Goal: Task Accomplishment & Management: Use online tool/utility

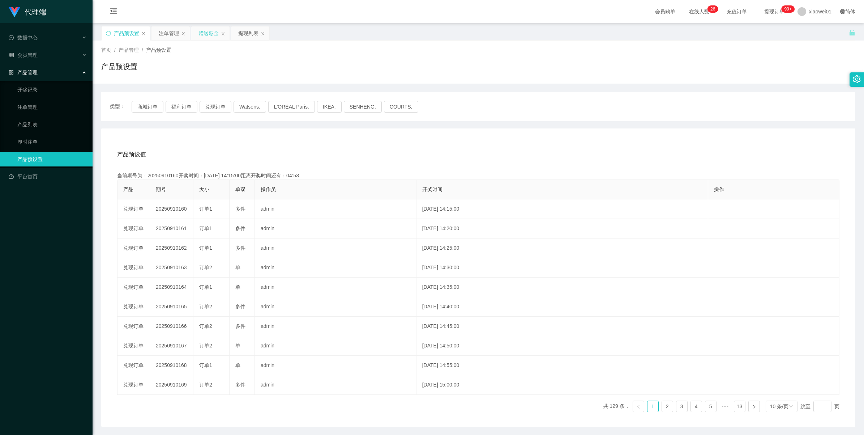
click at [209, 34] on div "赠送彩金" at bounding box center [208, 33] width 20 height 14
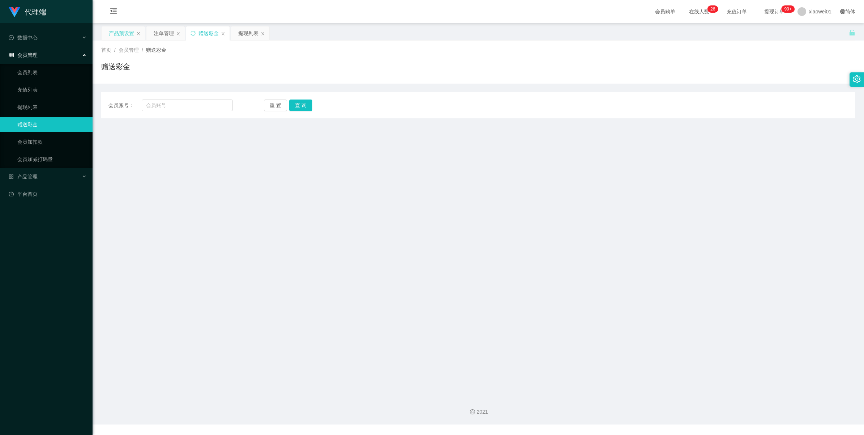
click at [115, 30] on div "产品预设置" at bounding box center [121, 33] width 25 height 14
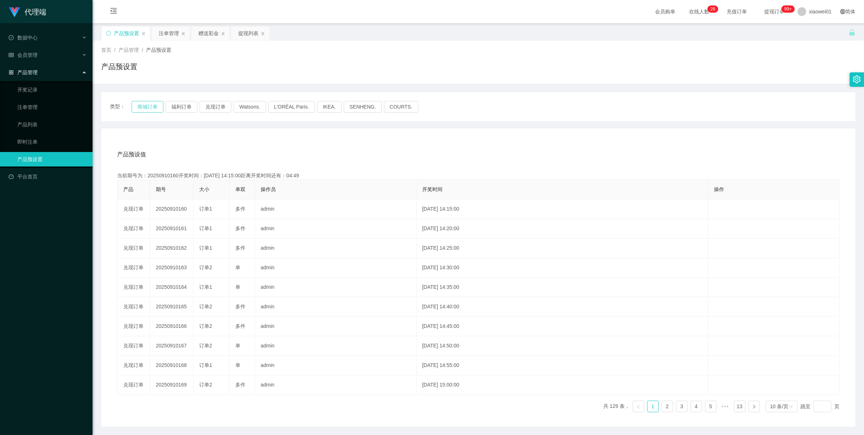
click at [147, 101] on button "商城订单" at bounding box center [148, 107] width 32 height 12
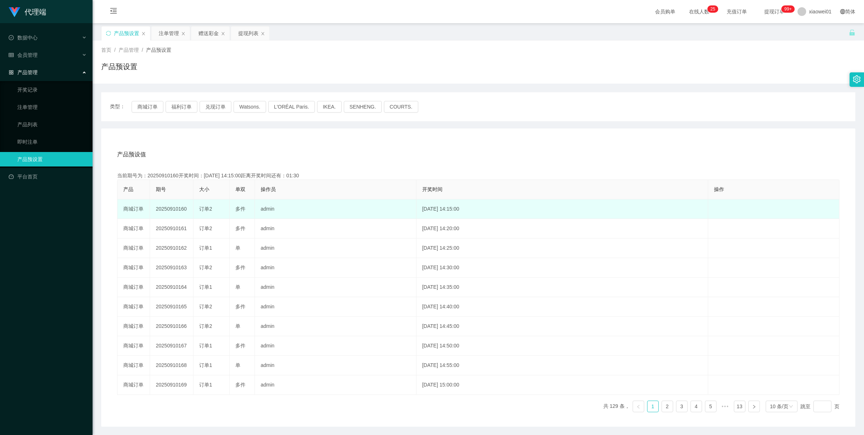
click at [171, 204] on td "20250910160" at bounding box center [171, 209] width 43 height 20
copy td "20250910160"
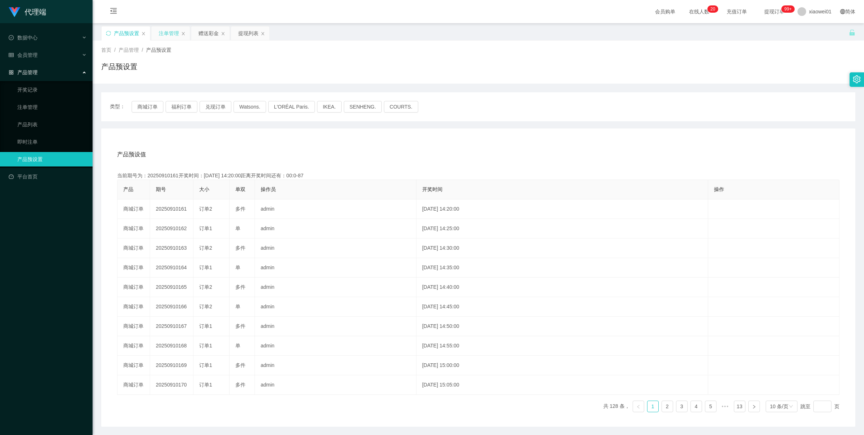
click at [171, 34] on div "注单管理" at bounding box center [169, 33] width 20 height 14
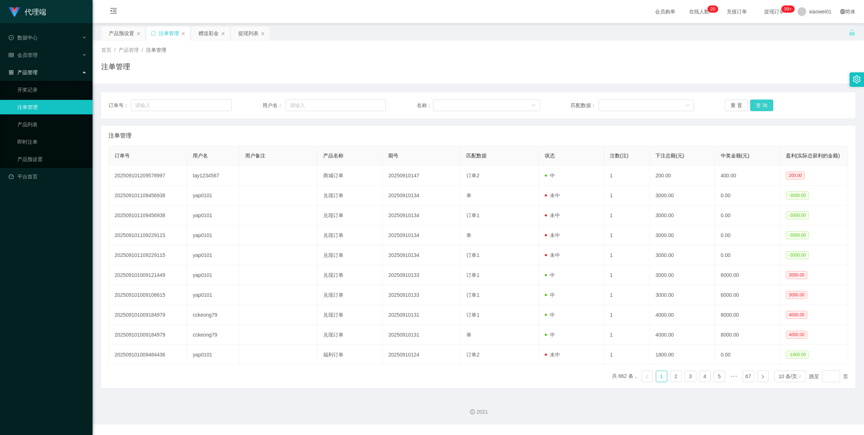
click at [752, 102] on button "查 询" at bounding box center [761, 105] width 23 height 12
click at [752, 102] on div "重 置 查 询" at bounding box center [786, 105] width 123 height 12
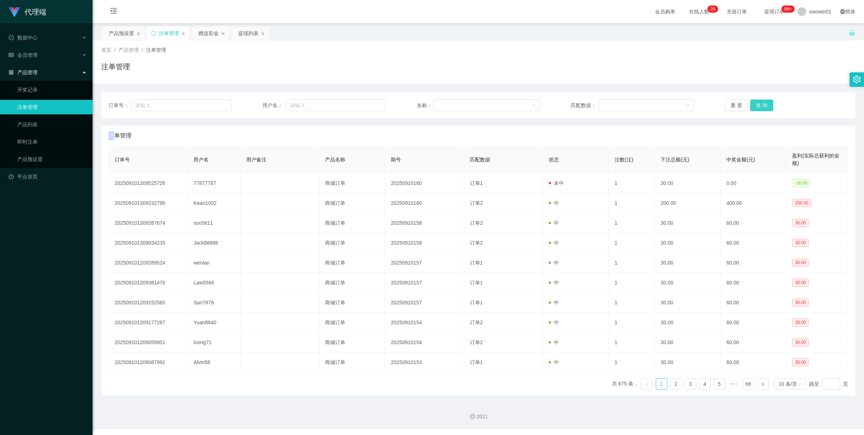
click at [752, 102] on button "查 询" at bounding box center [761, 105] width 23 height 12
click at [752, 102] on div "重 置 查 询" at bounding box center [786, 105] width 123 height 12
click at [752, 102] on button "查 询" at bounding box center [765, 105] width 31 height 12
click at [755, 109] on button "查 询" at bounding box center [761, 105] width 23 height 12
click at [755, 109] on div "重 置 查 询" at bounding box center [786, 105] width 123 height 12
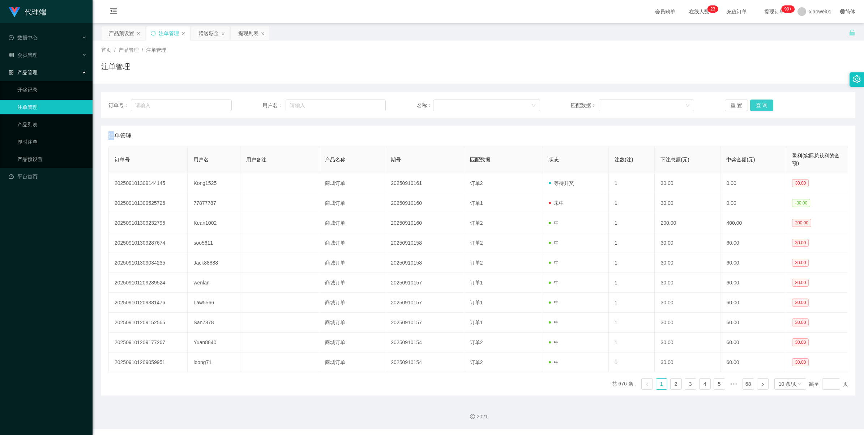
click at [755, 109] on button "查 询" at bounding box center [761, 105] width 23 height 12
click at [755, 109] on div "重 置 查 询" at bounding box center [786, 105] width 123 height 12
click at [755, 109] on button "查 询" at bounding box center [761, 105] width 23 height 12
click at [755, 109] on div "重 置 查 询" at bounding box center [786, 105] width 123 height 12
click at [755, 109] on button "查 询" at bounding box center [765, 105] width 31 height 12
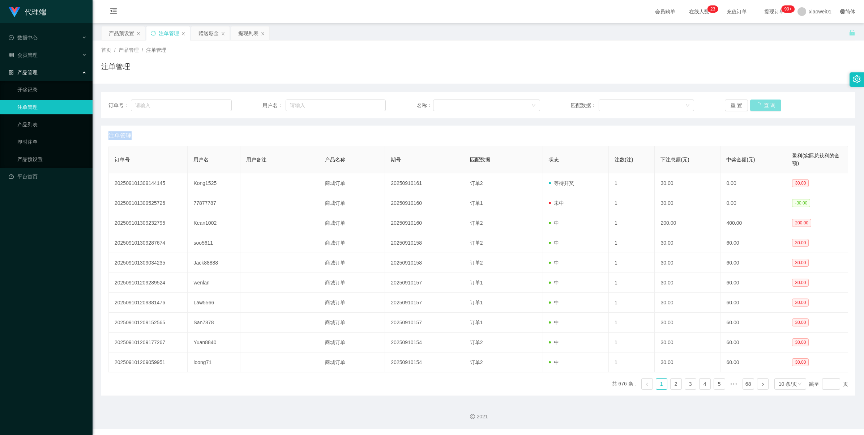
click at [755, 109] on div "重 置 查 询" at bounding box center [786, 105] width 123 height 12
click at [755, 109] on button "查 询" at bounding box center [761, 105] width 23 height 12
click at [755, 109] on div "重 置 查 询" at bounding box center [786, 105] width 123 height 12
click at [755, 109] on button "查 询" at bounding box center [765, 105] width 31 height 12
click at [755, 109] on div "重 置 查 询" at bounding box center [786, 105] width 123 height 12
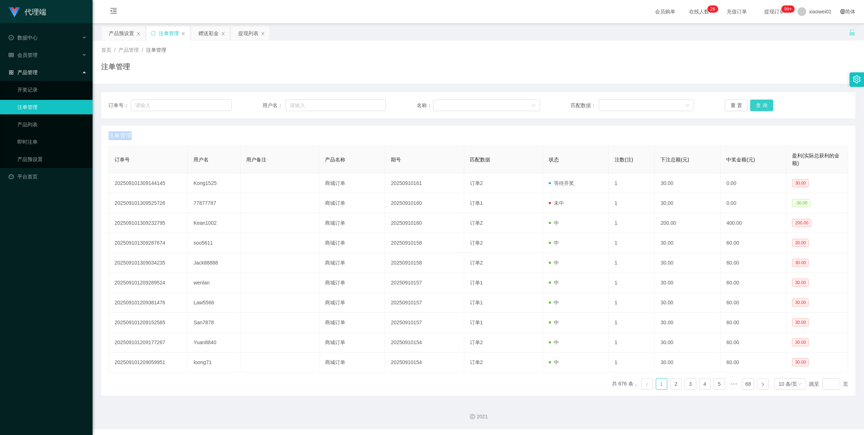
click at [755, 109] on button "查 询" at bounding box center [761, 105] width 23 height 12
click at [120, 35] on div "产品预设置" at bounding box center [121, 33] width 25 height 14
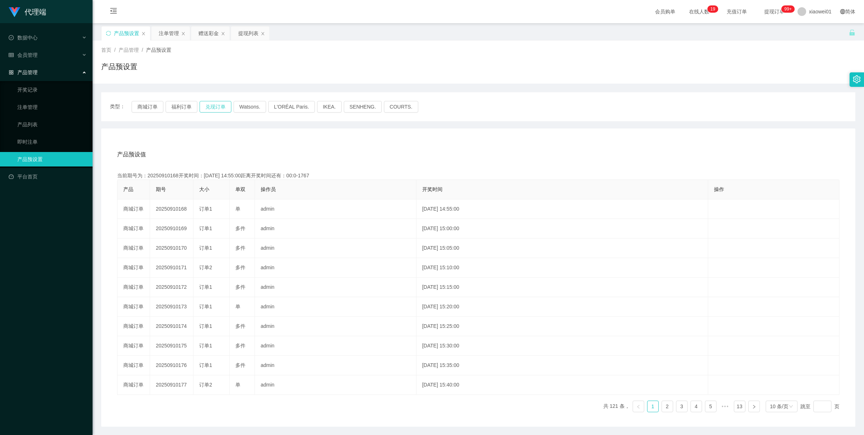
click at [215, 101] on button "兑现订单" at bounding box center [216, 107] width 32 height 12
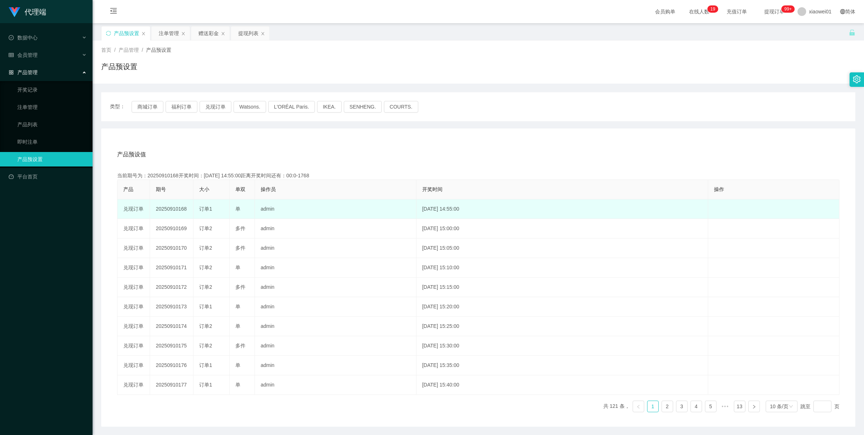
click at [163, 205] on td "20250910168" at bounding box center [171, 209] width 43 height 20
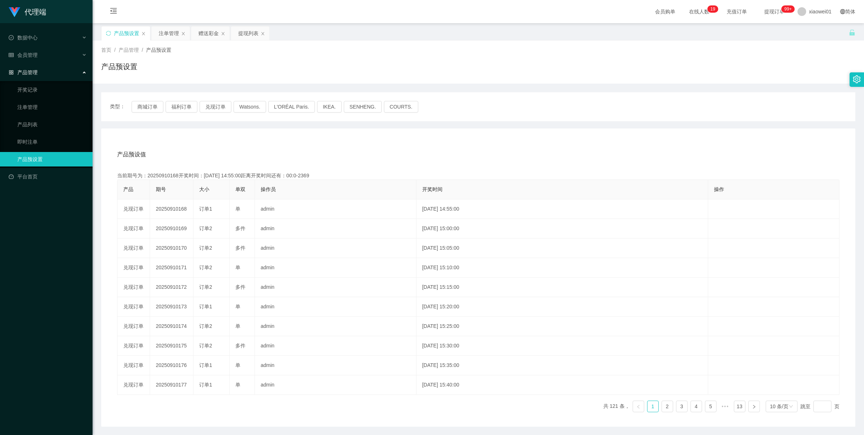
copy td "20250910168"
click at [147, 109] on button "商城订单" at bounding box center [148, 107] width 32 height 12
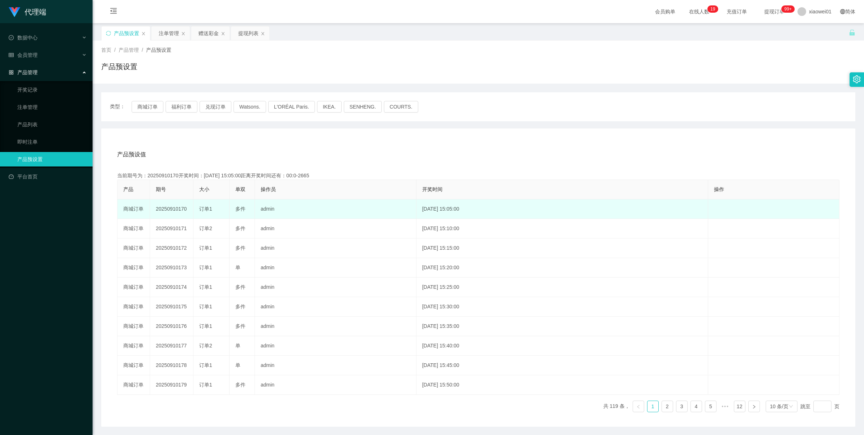
click at [174, 213] on td "20250910170" at bounding box center [171, 209] width 43 height 20
click at [174, 210] on td "20250910170" at bounding box center [171, 209] width 43 height 20
copy td "20250910170"
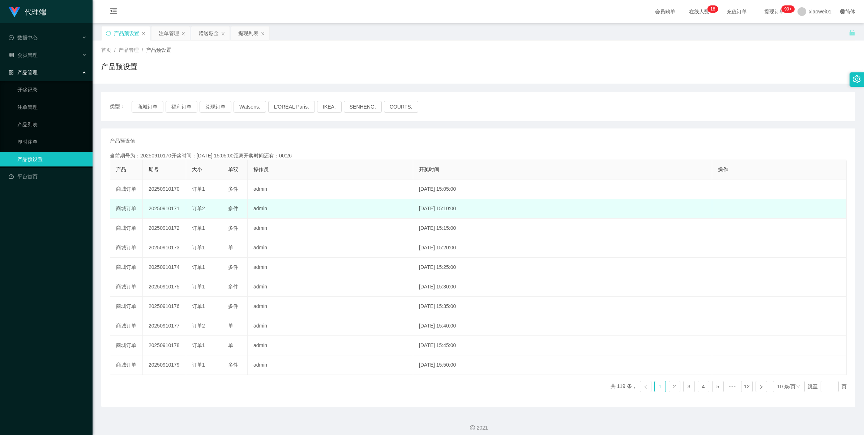
click at [154, 209] on td "20250910171" at bounding box center [164, 209] width 43 height 20
copy td "20250910171"
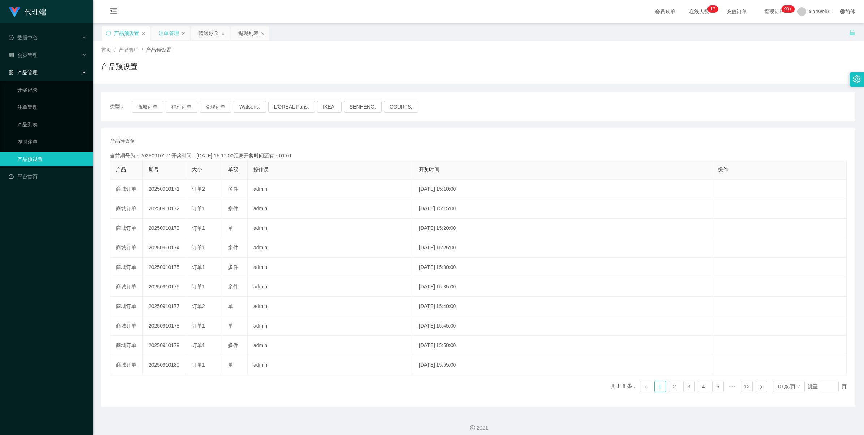
click at [168, 35] on div "注单管理" at bounding box center [169, 33] width 20 height 14
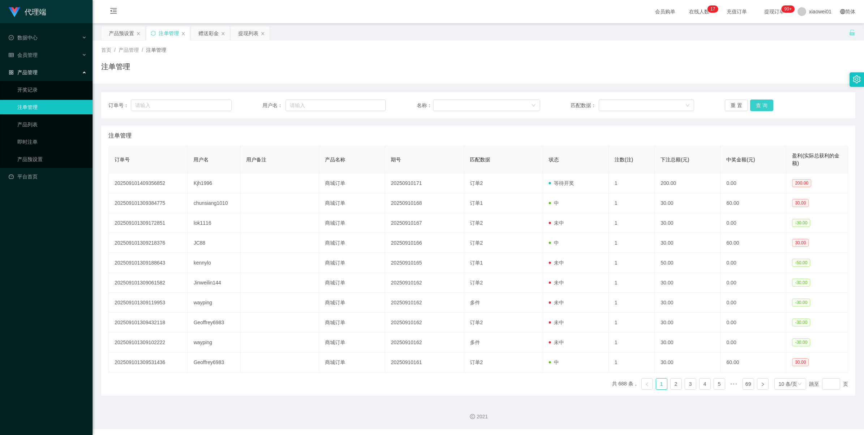
click at [757, 106] on button "查 询" at bounding box center [761, 105] width 23 height 12
click at [757, 106] on div "重 置 查 询" at bounding box center [786, 105] width 123 height 12
click at [757, 106] on button "查 询" at bounding box center [761, 105] width 23 height 12
click at [757, 106] on div "重 置 查 询" at bounding box center [786, 105] width 123 height 12
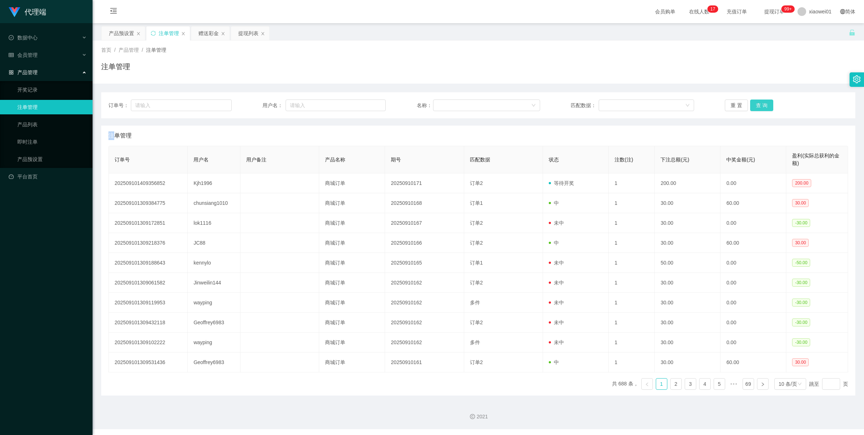
click at [757, 106] on button "查 询" at bounding box center [761, 105] width 23 height 12
click at [115, 37] on div "产品预设置" at bounding box center [121, 33] width 25 height 14
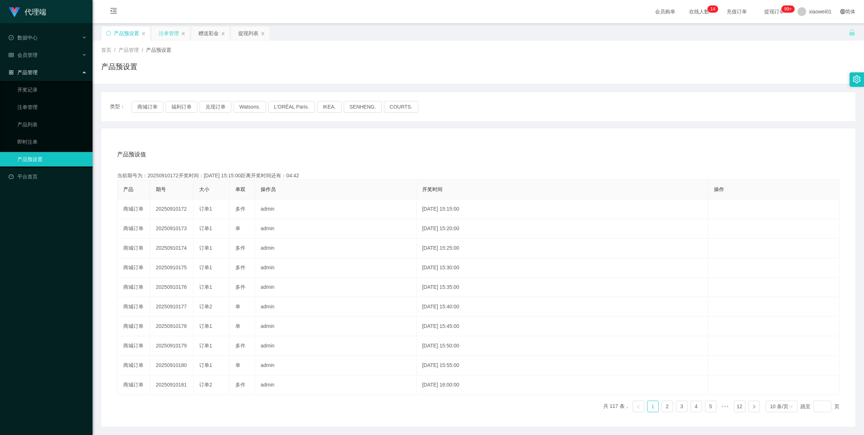
click at [175, 29] on div "注单管理" at bounding box center [169, 33] width 20 height 14
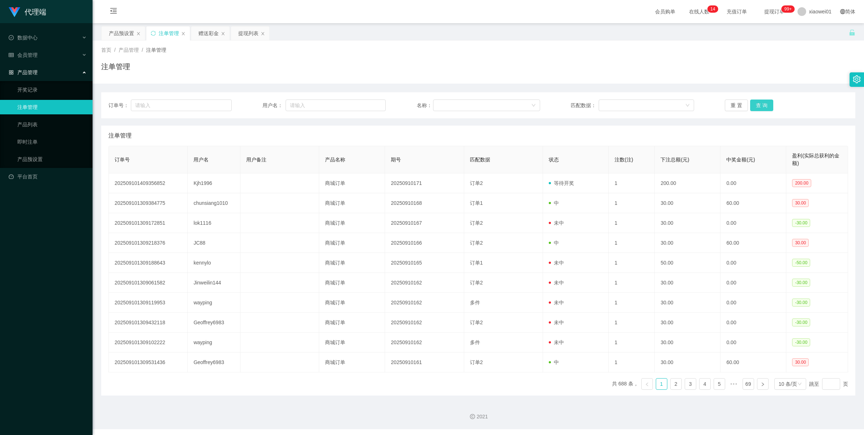
click at [758, 102] on button "查 询" at bounding box center [761, 105] width 23 height 12
click at [758, 102] on div "重 置 查 询" at bounding box center [786, 105] width 123 height 12
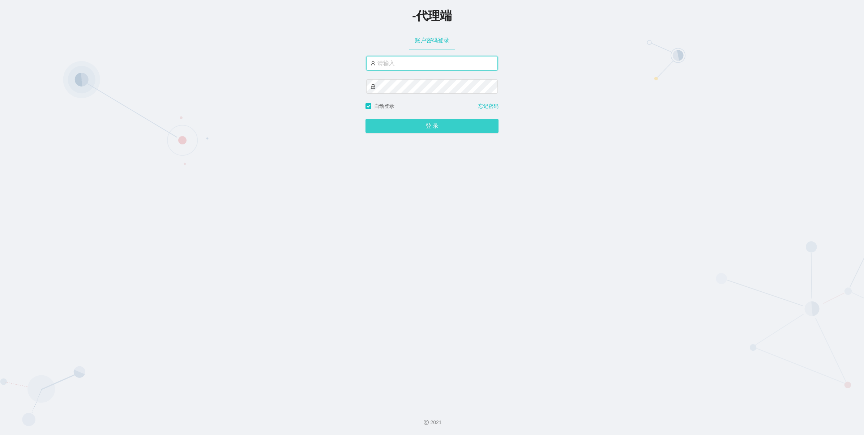
type input "xiaowei01"
click at [441, 127] on button "登 录" at bounding box center [432, 126] width 133 height 14
click at [434, 128] on span "登 录" at bounding box center [432, 126] width 133 height 6
